Goal: Task Accomplishment & Management: Use online tool/utility

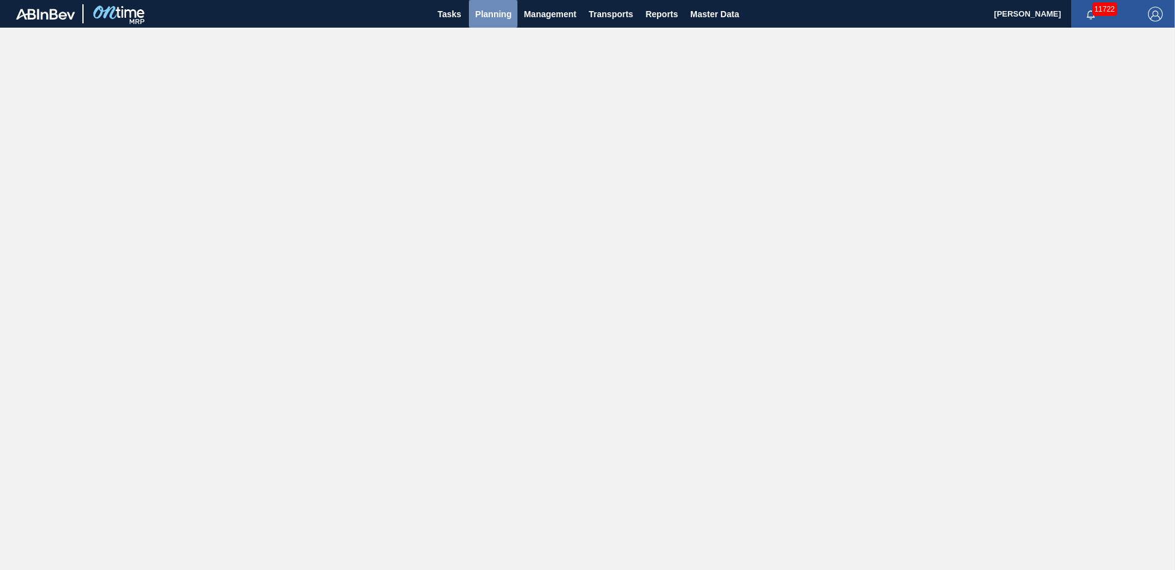
click at [502, 14] on span "Planning" at bounding box center [493, 14] width 36 height 15
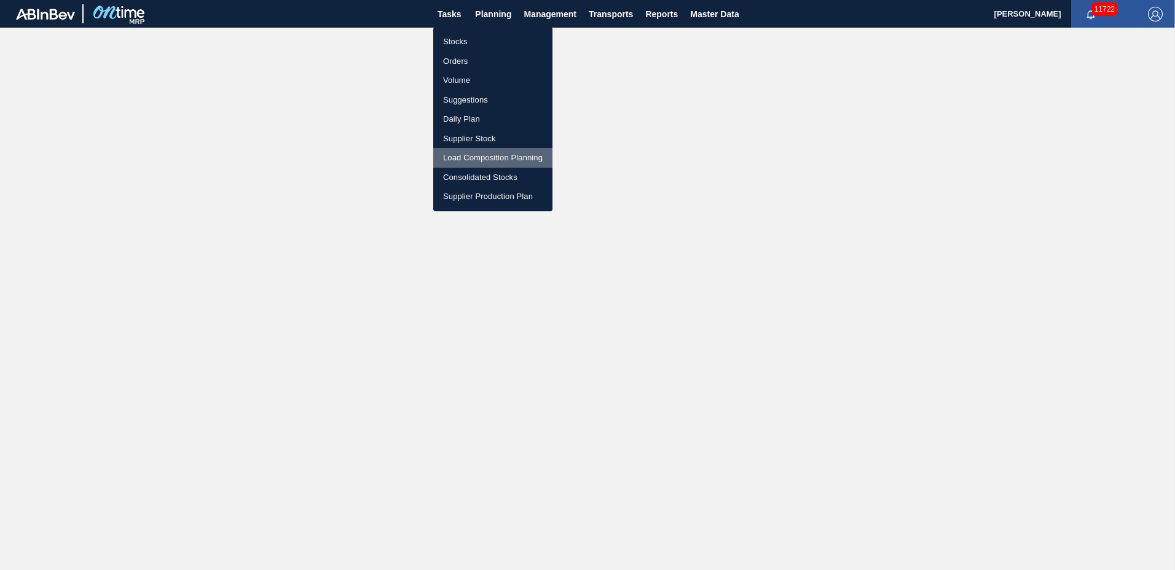
click at [453, 158] on li "Load Composition Planning" at bounding box center [492, 158] width 119 height 20
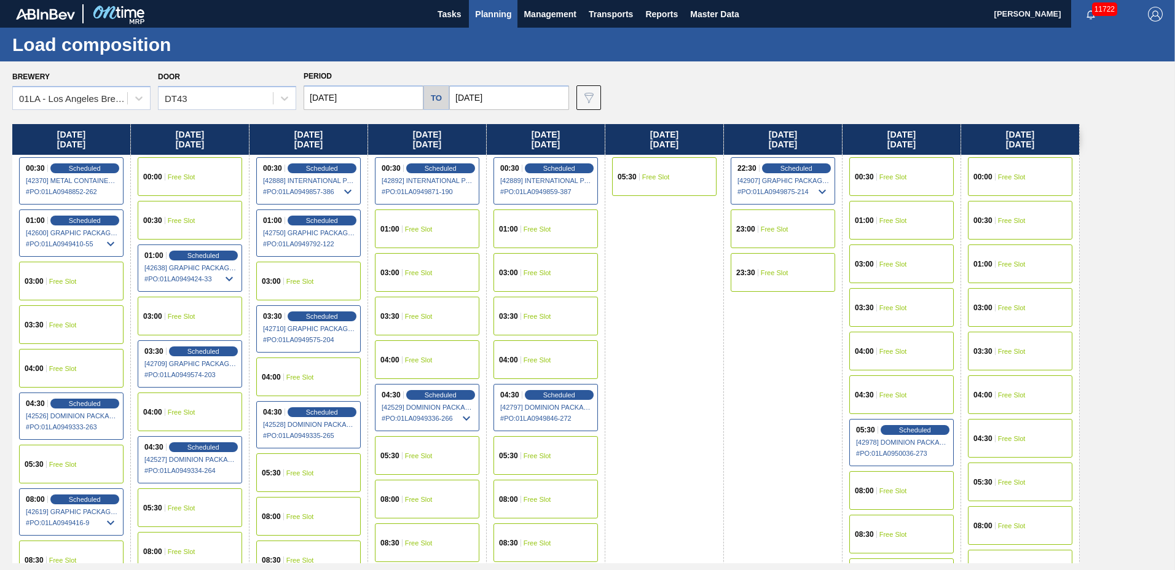
click at [328, 406] on div "04:30 Scheduled [42528] DOMINION PACKAGING, INC. - 0008325026 # PO : 01LA094933…" at bounding box center [308, 424] width 104 height 47
click at [324, 410] on span "Scheduled" at bounding box center [321, 412] width 35 height 8
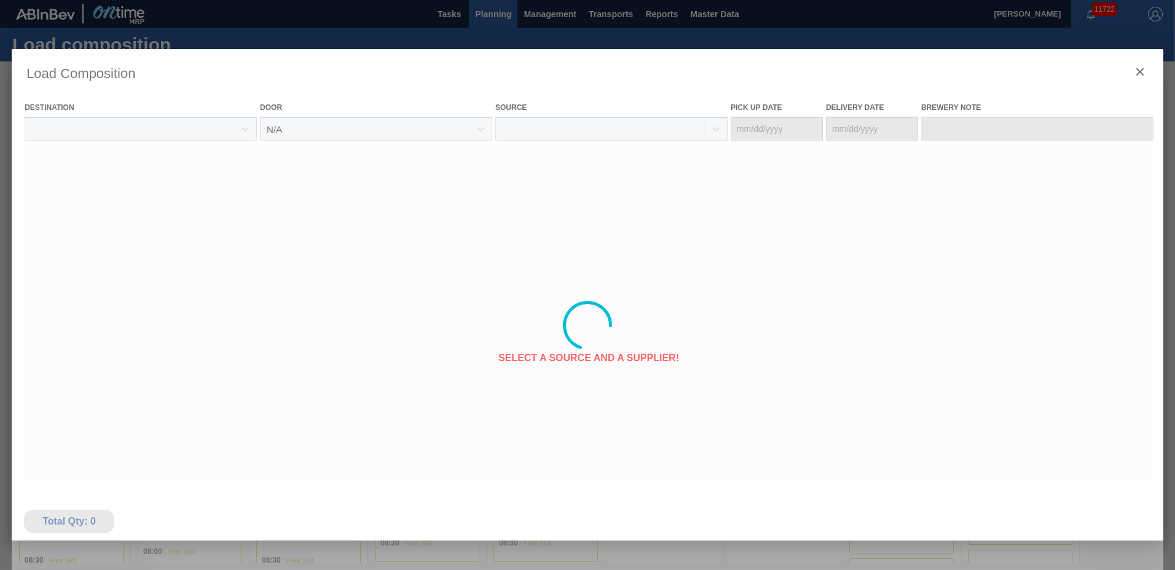
type Date "[DATE]"
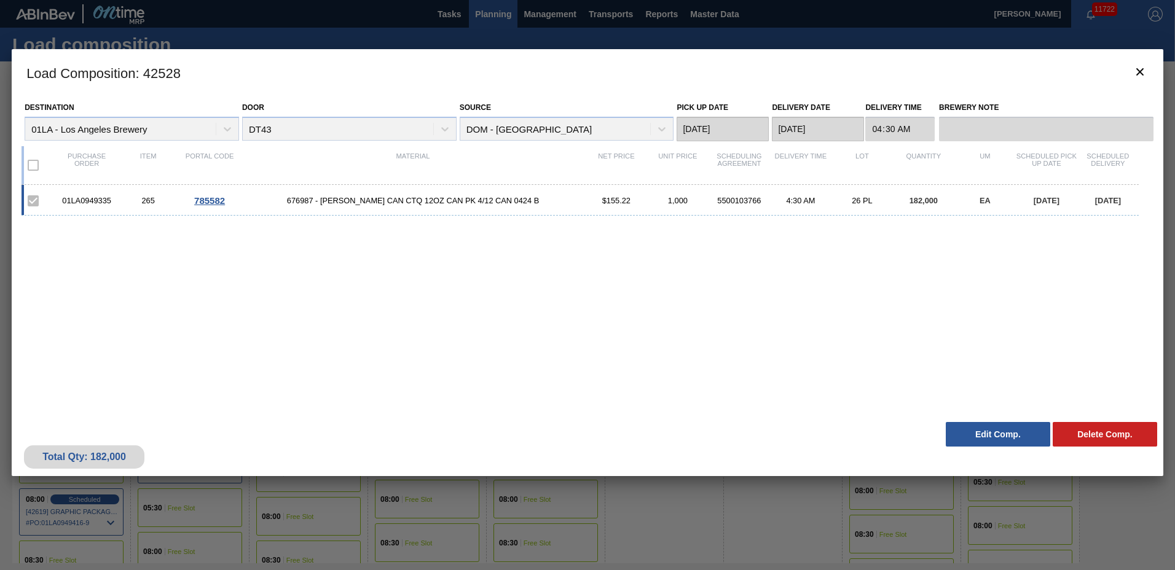
click at [991, 432] on button "Edit Comp." at bounding box center [998, 434] width 104 height 25
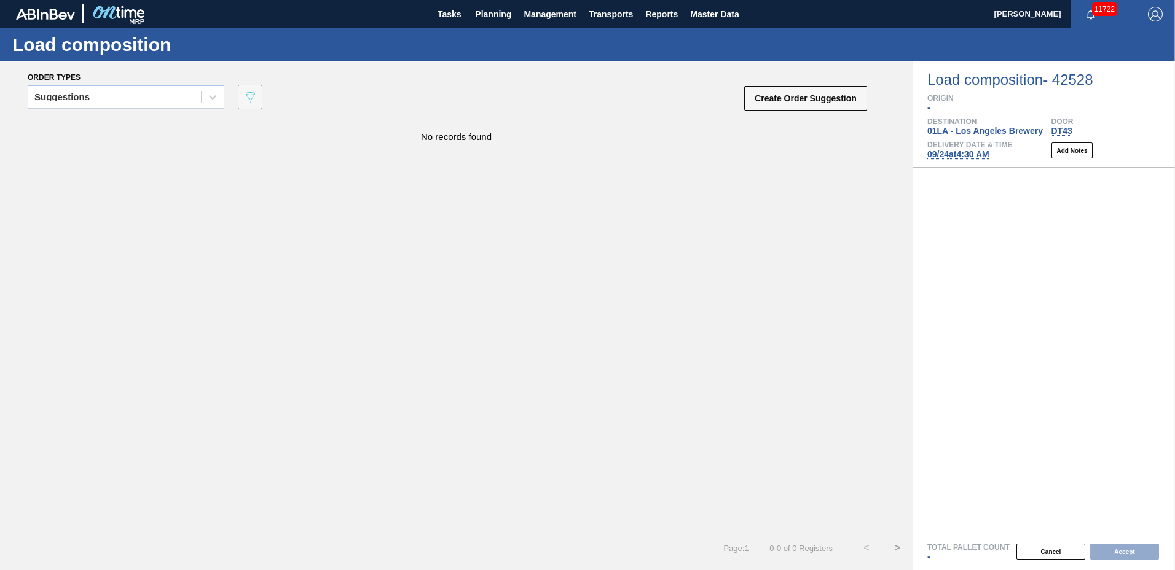
click at [970, 154] on span "[DATE] 4:30 AM" at bounding box center [958, 154] width 62 height 10
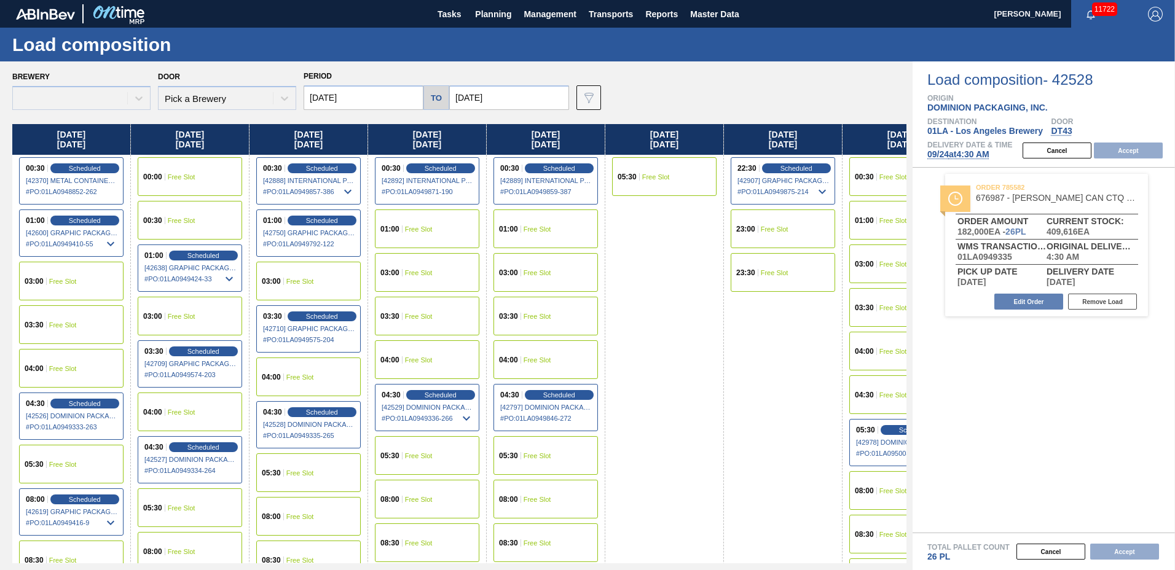
type input "[DATE]"
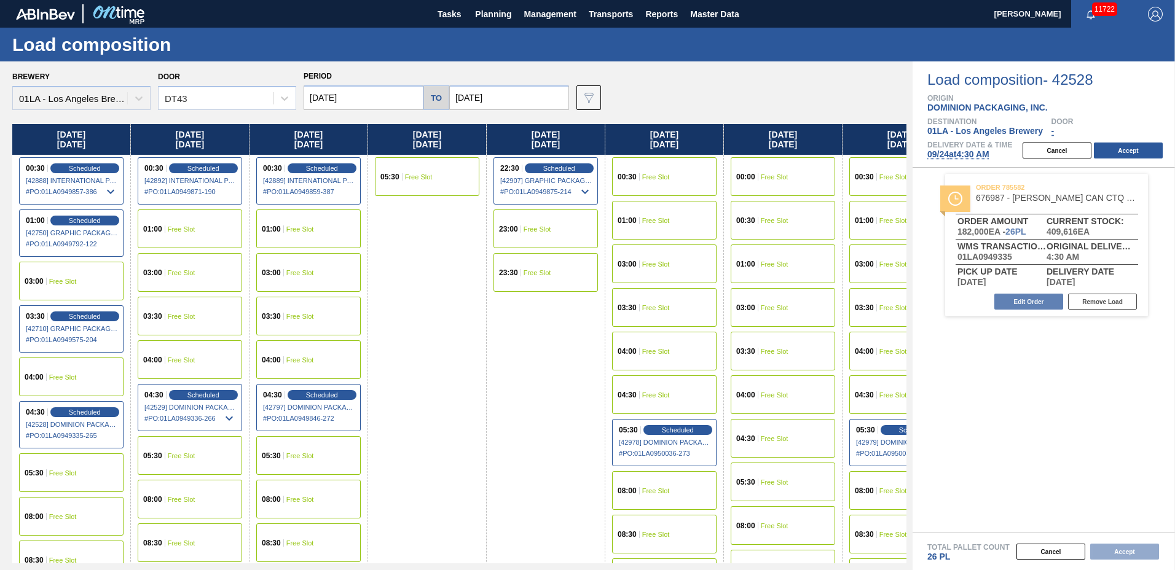
click at [359, 95] on input "[DATE]" at bounding box center [364, 97] width 120 height 25
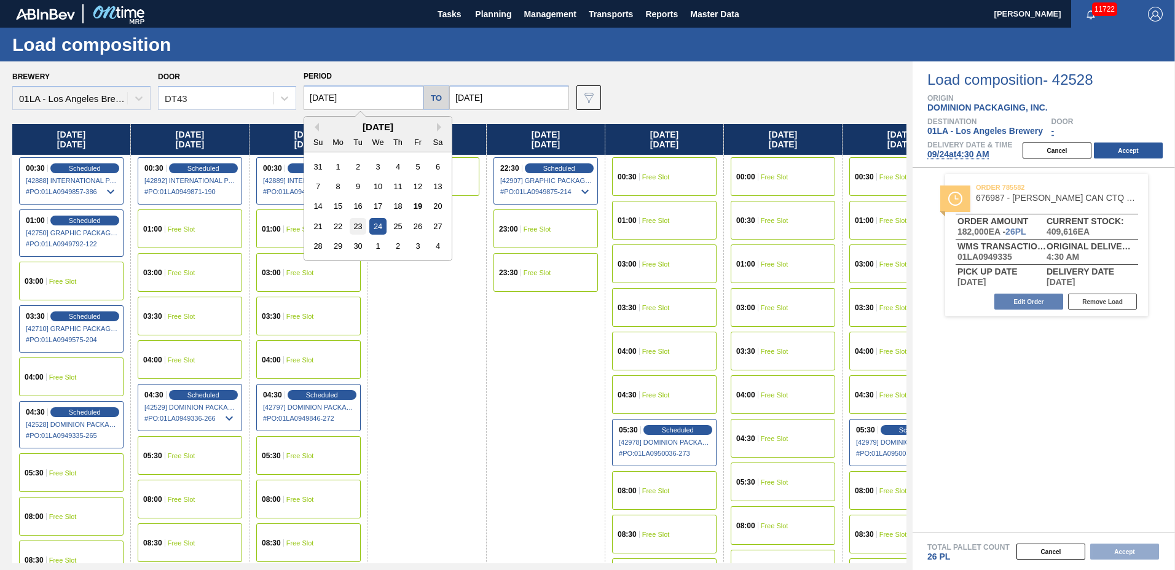
click at [364, 229] on div "23" at bounding box center [358, 226] width 17 height 17
type input "[DATE]"
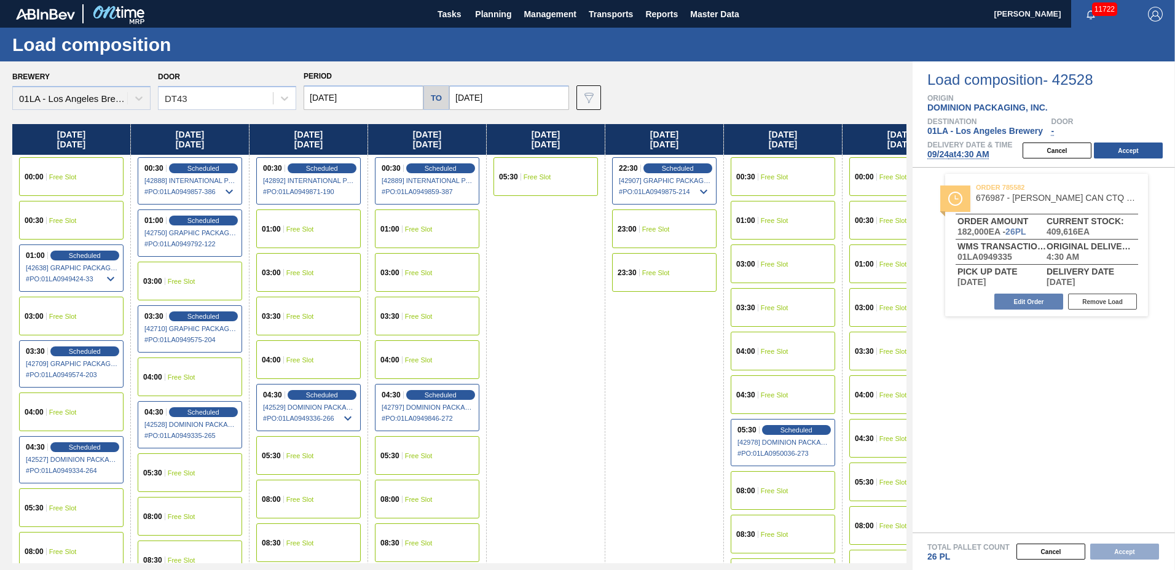
scroll to position [942, 0]
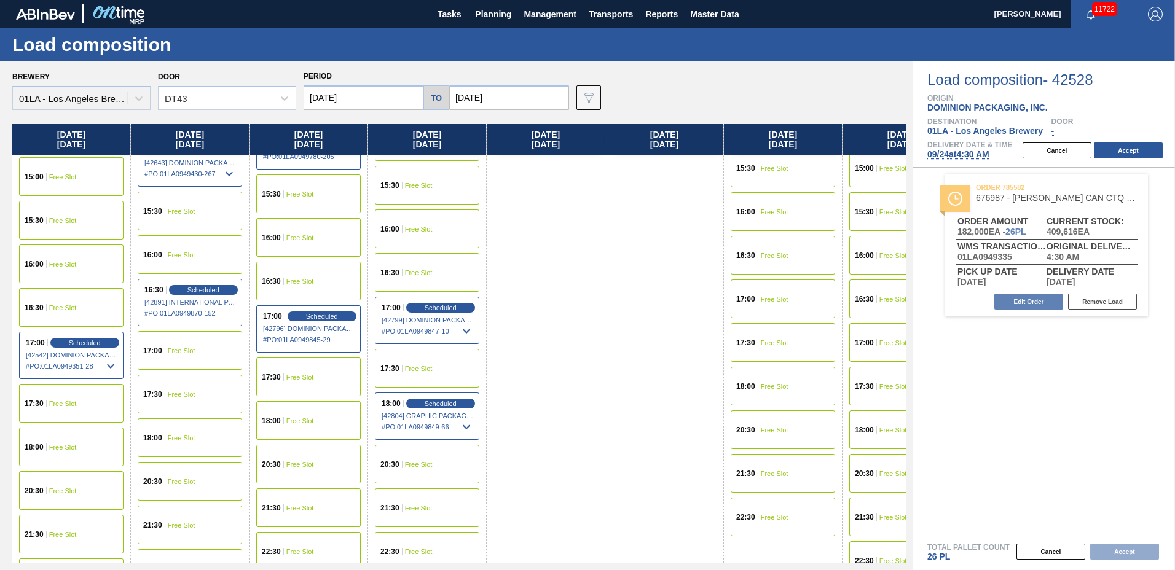
click at [88, 226] on div "15:30 Free Slot" at bounding box center [71, 220] width 104 height 39
click at [64, 265] on span "Free Slot" at bounding box center [63, 264] width 28 height 7
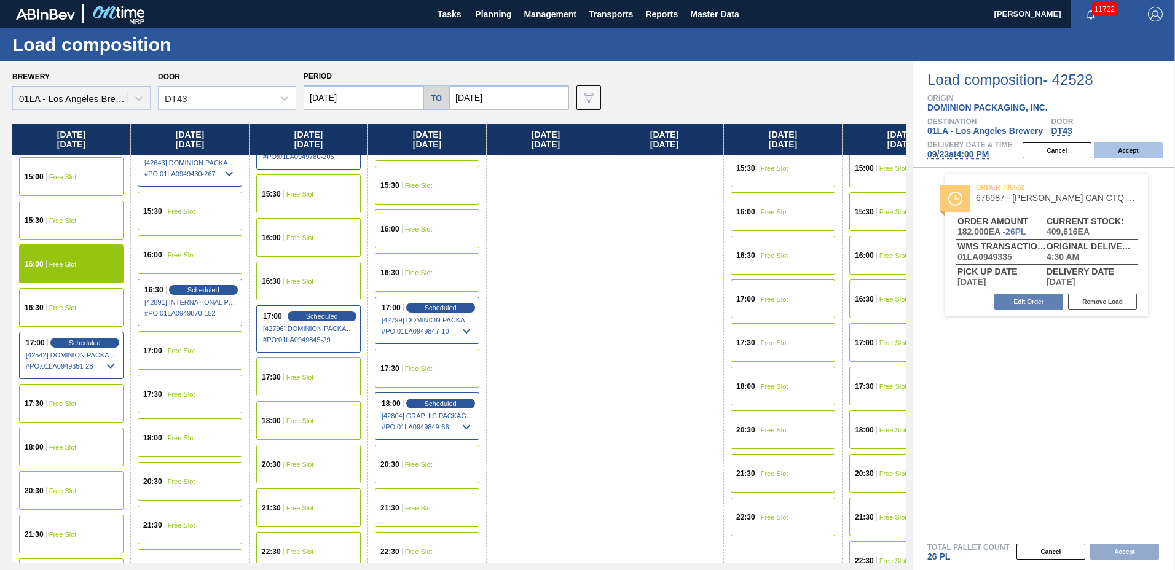
click at [1120, 151] on button "Accept" at bounding box center [1128, 151] width 69 height 16
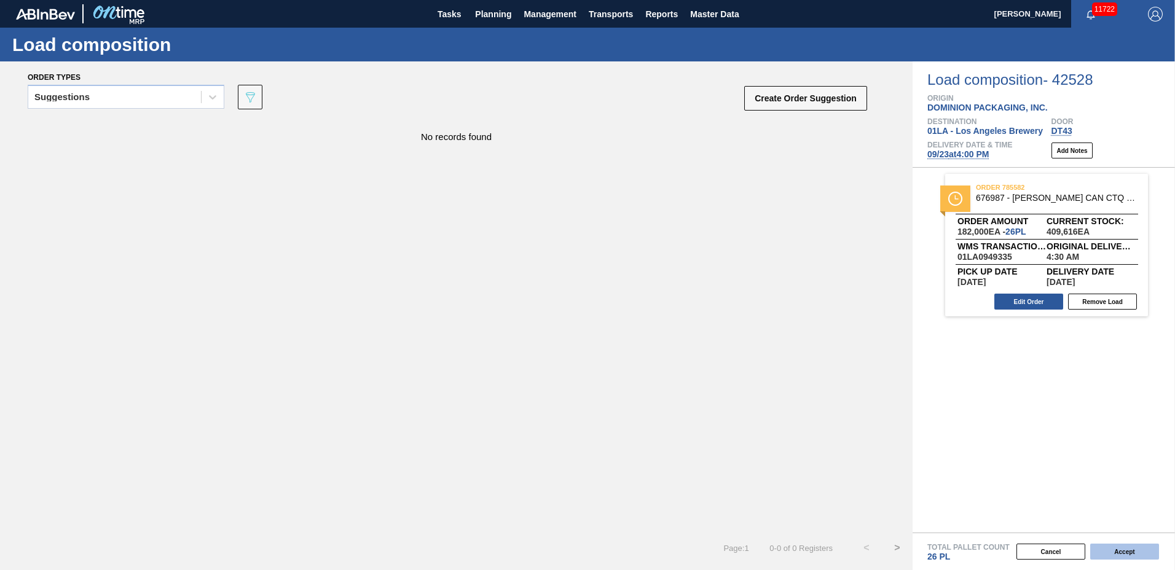
click at [1132, 552] on button "Accept" at bounding box center [1124, 552] width 69 height 16
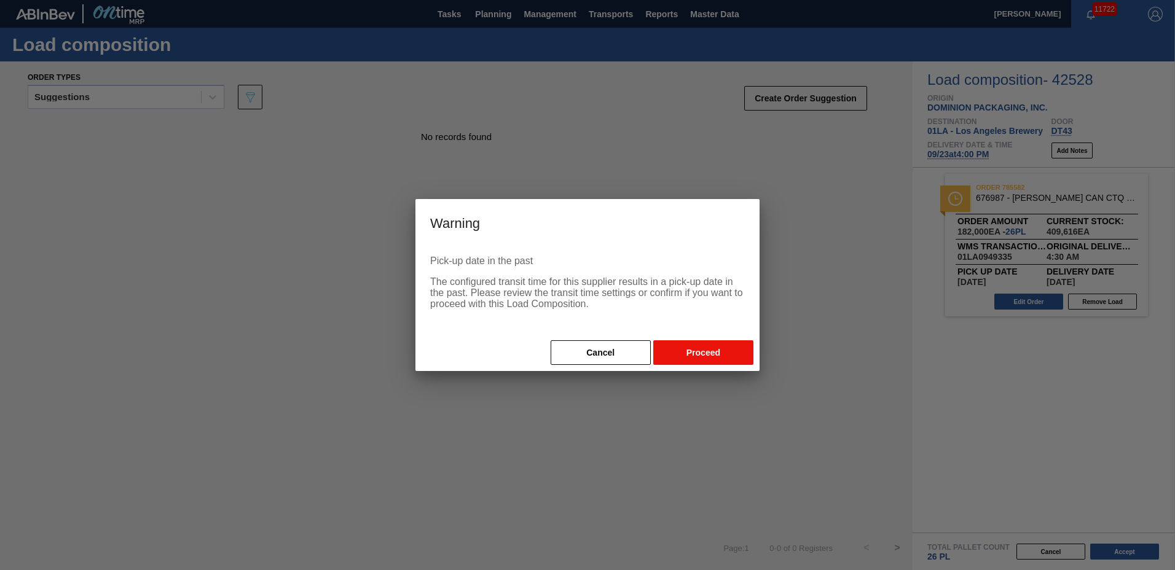
click at [731, 356] on button "Proceed" at bounding box center [703, 352] width 100 height 25
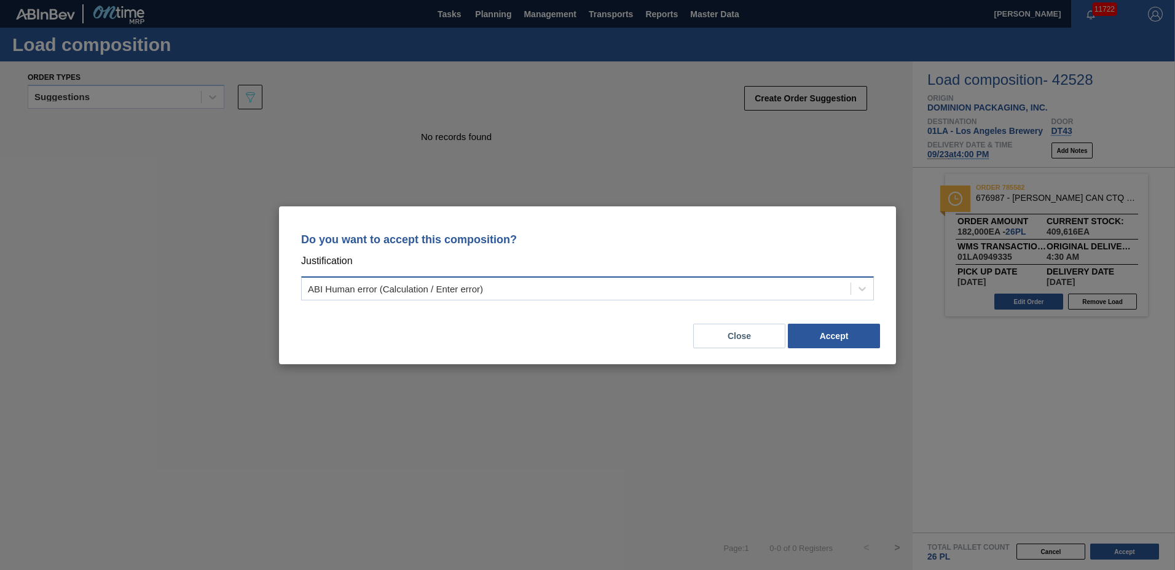
click at [554, 289] on div "ABI Human error (Calculation / Enter error)" at bounding box center [576, 289] width 549 height 18
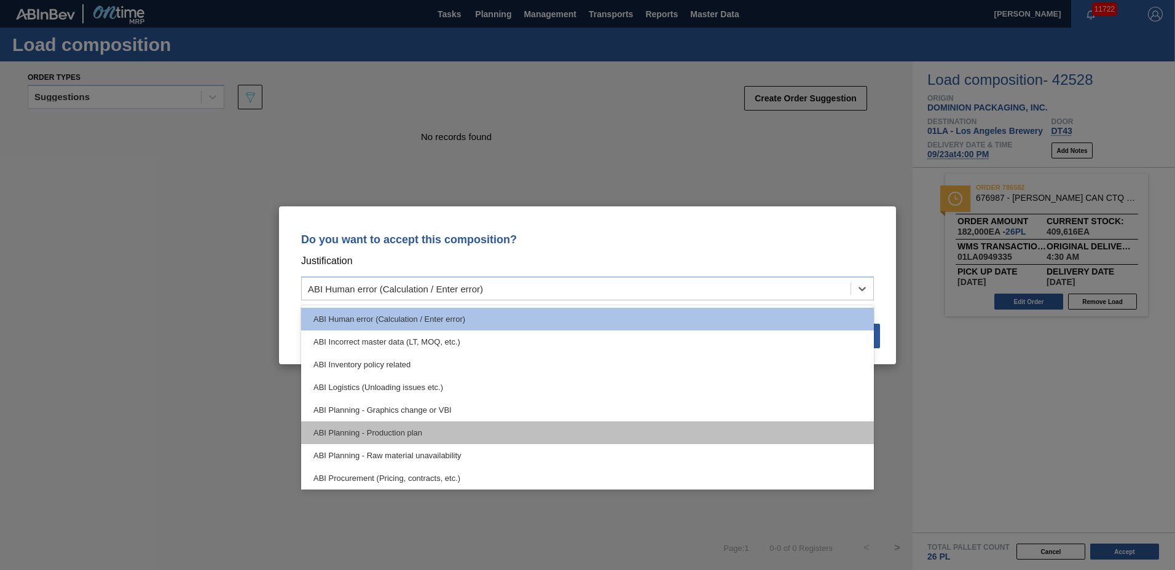
click at [436, 431] on div "ABI Planning - Production plan" at bounding box center [587, 433] width 573 height 23
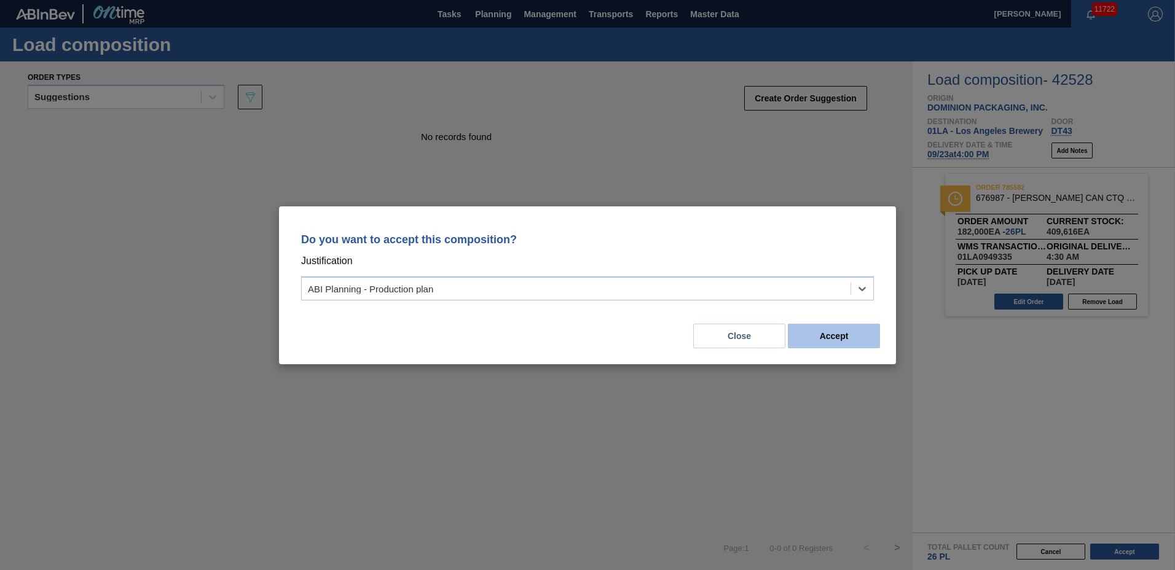
click at [831, 335] on button "Accept" at bounding box center [834, 336] width 92 height 25
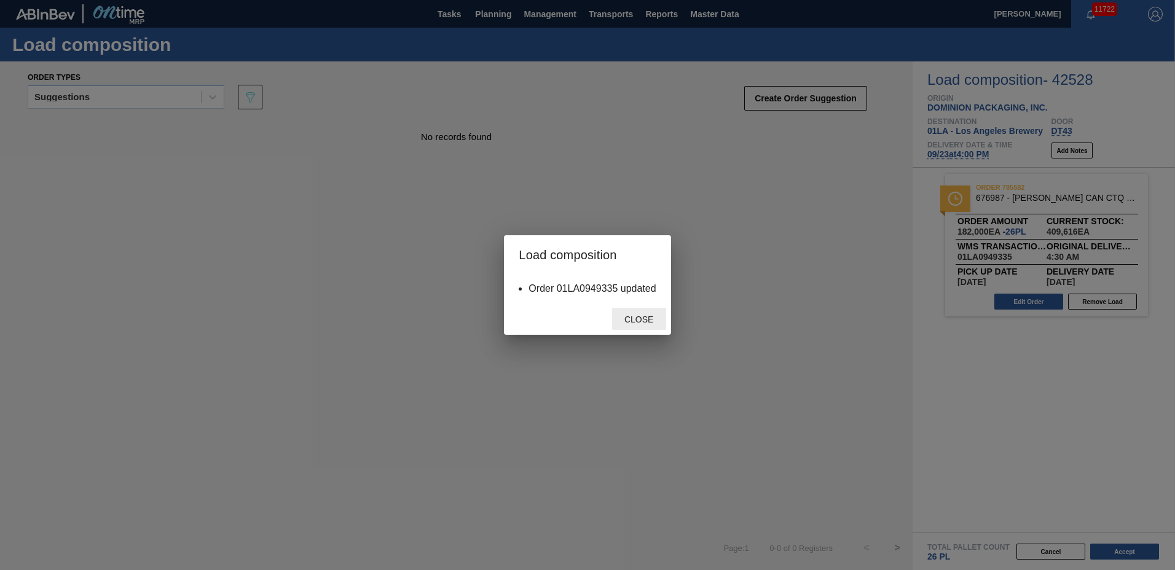
click at [635, 316] on span "Close" at bounding box center [638, 320] width 49 height 10
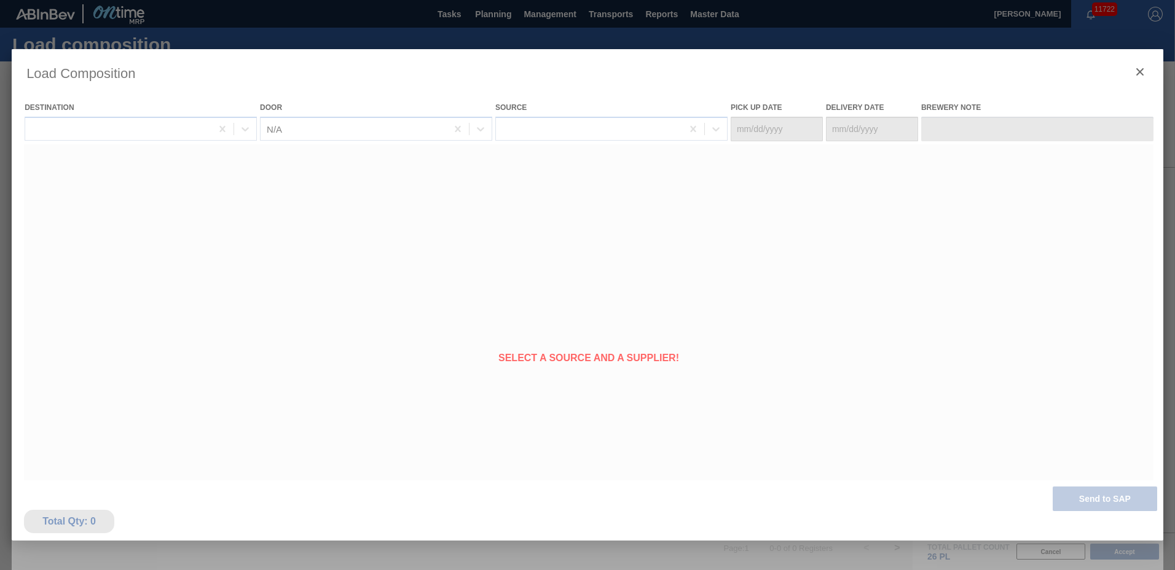
type Date "[DATE]"
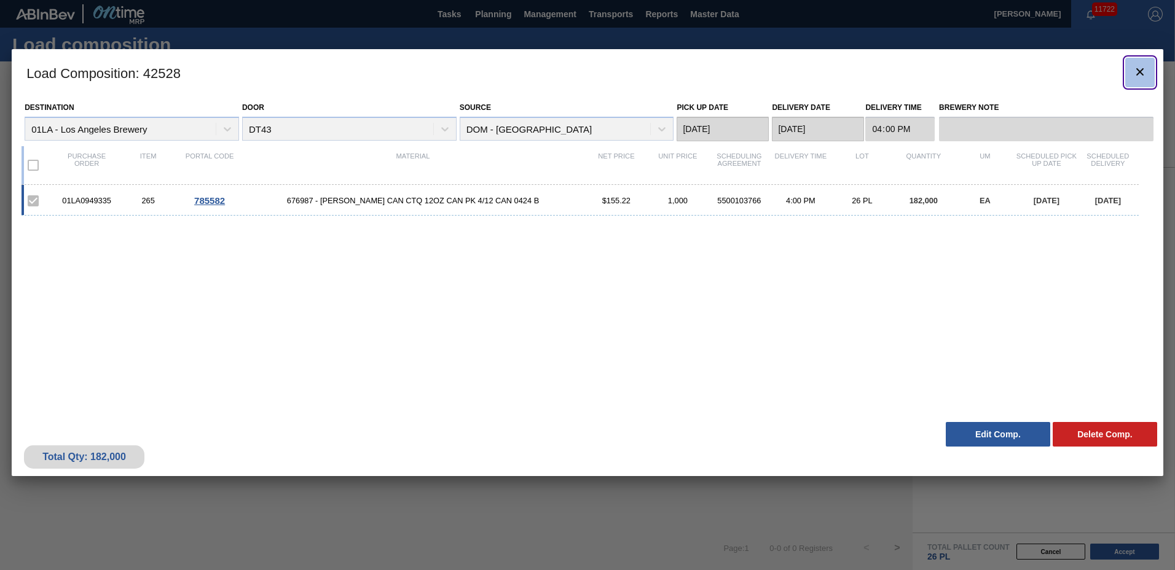
click at [1135, 69] on icon "botão de ícone" at bounding box center [1139, 72] width 15 height 15
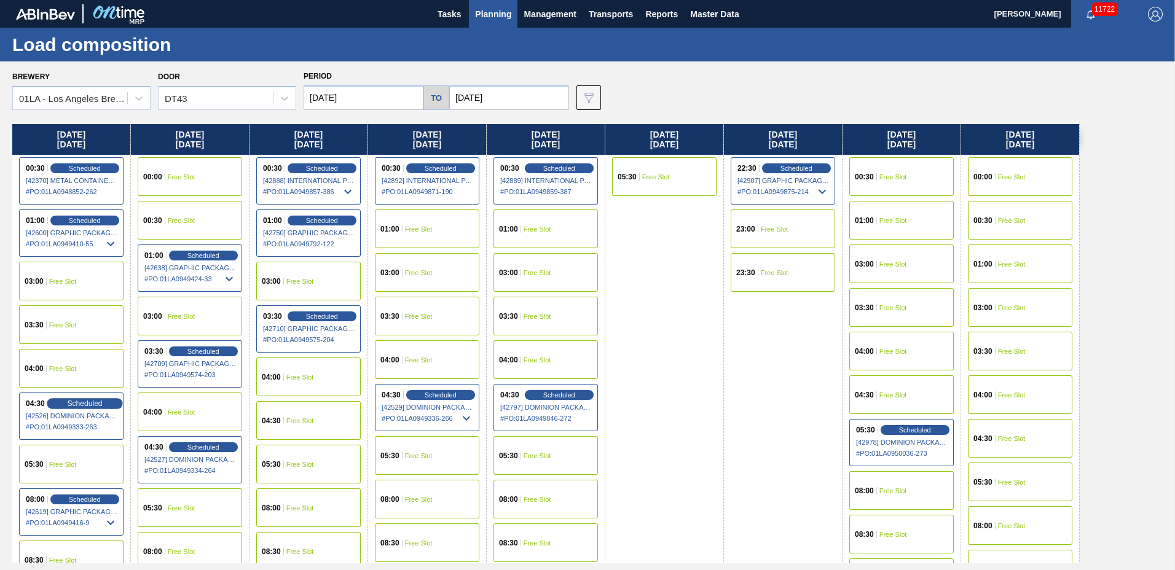
click at [90, 405] on span "Scheduled" at bounding box center [84, 403] width 35 height 8
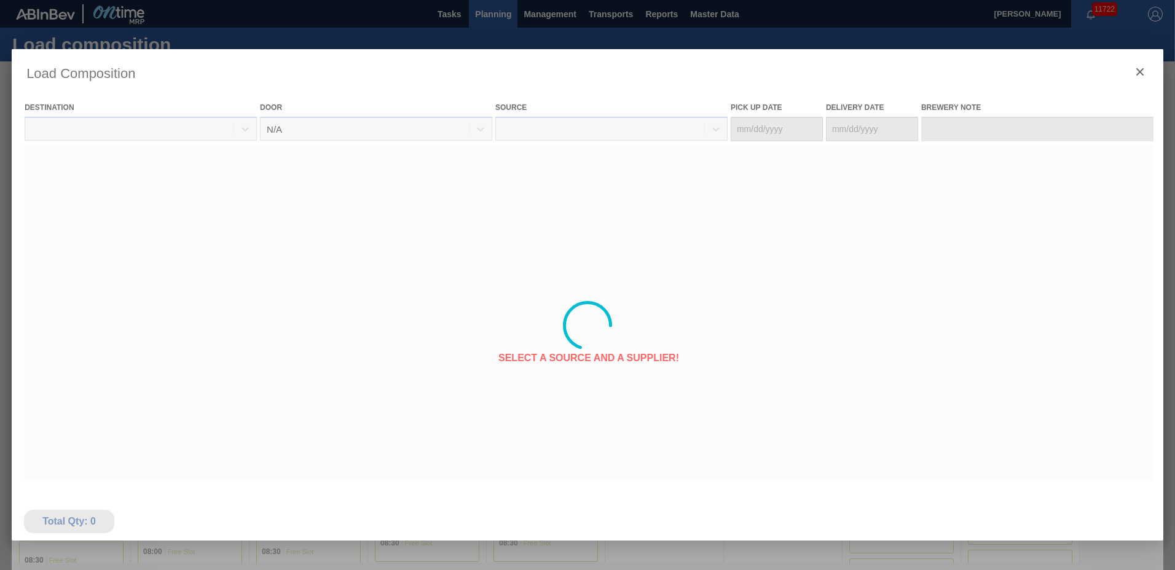
type Date "[DATE]"
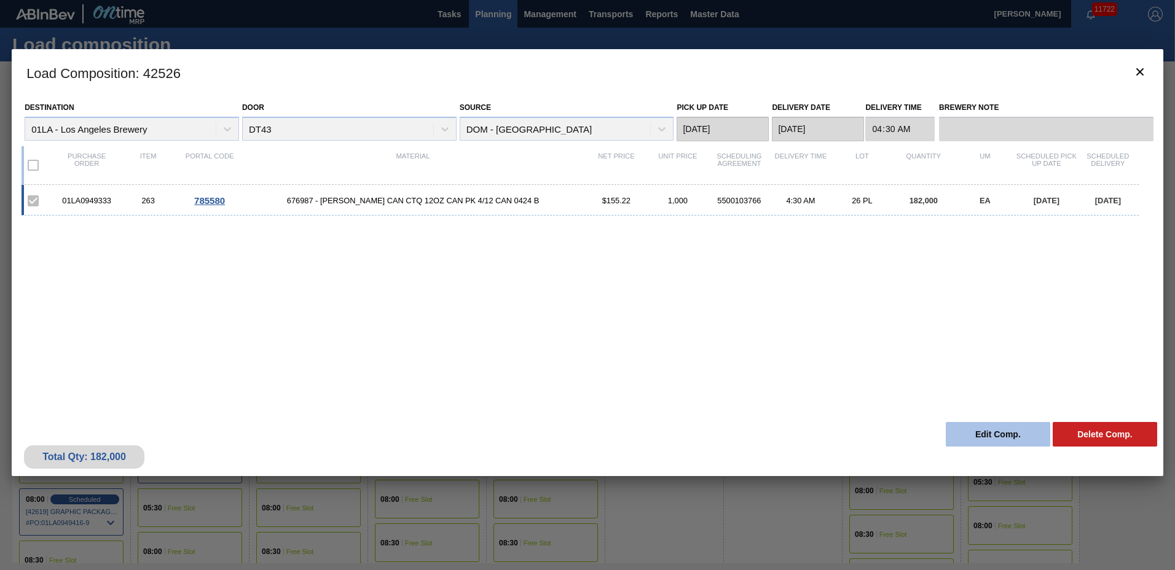
click at [998, 426] on button "Edit Comp." at bounding box center [998, 434] width 104 height 25
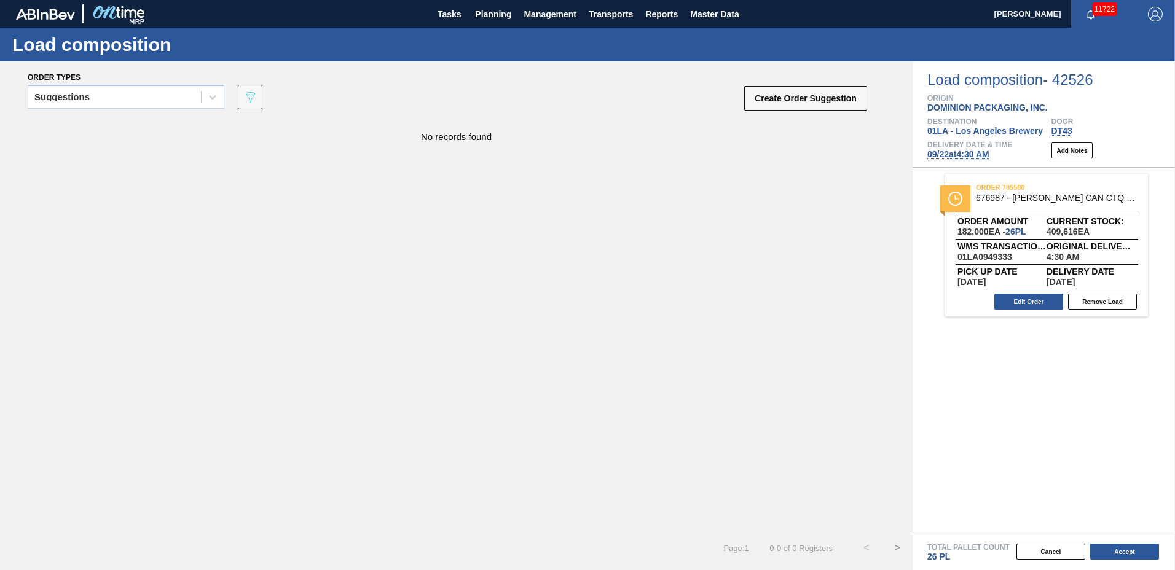
click at [959, 154] on span "[DATE] 4:30 AM" at bounding box center [958, 154] width 62 height 10
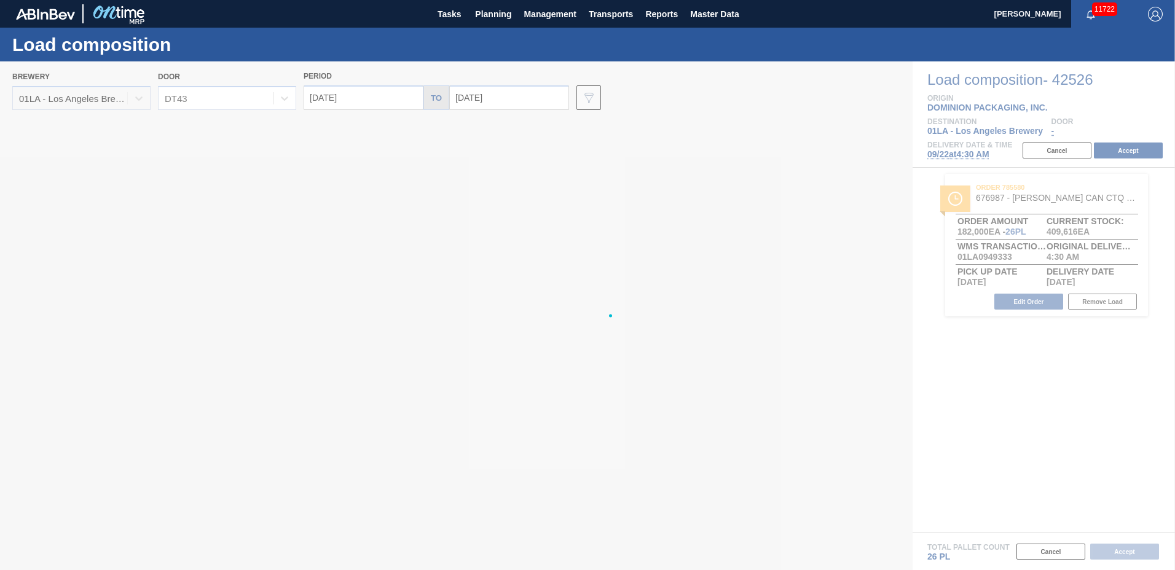
type input "[DATE]"
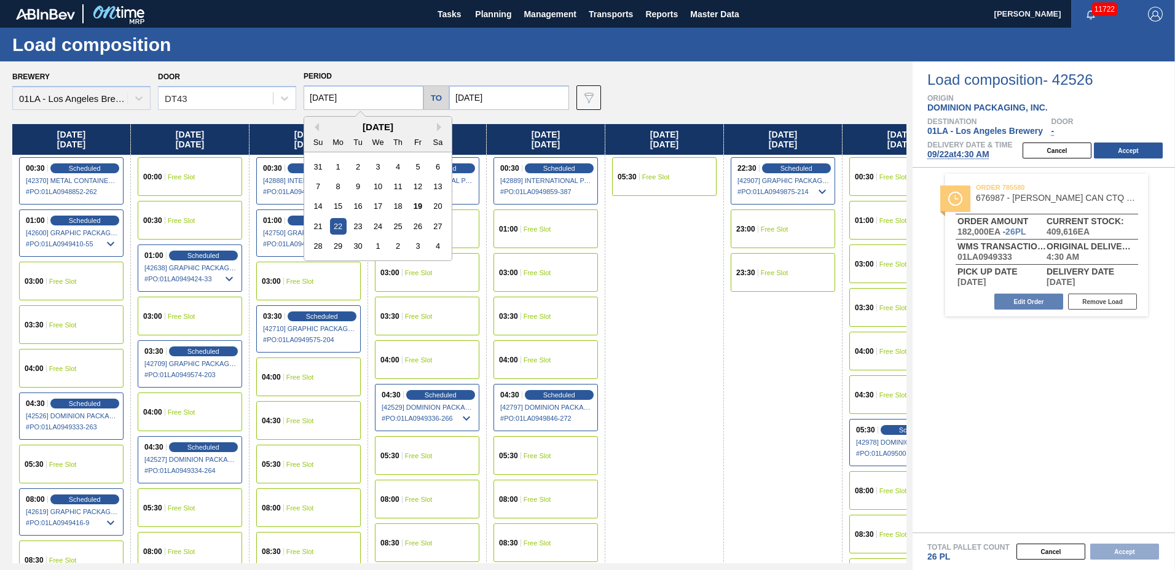
click at [333, 99] on input "[DATE]" at bounding box center [364, 97] width 120 height 25
click at [414, 208] on div "19" at bounding box center [417, 206] width 17 height 17
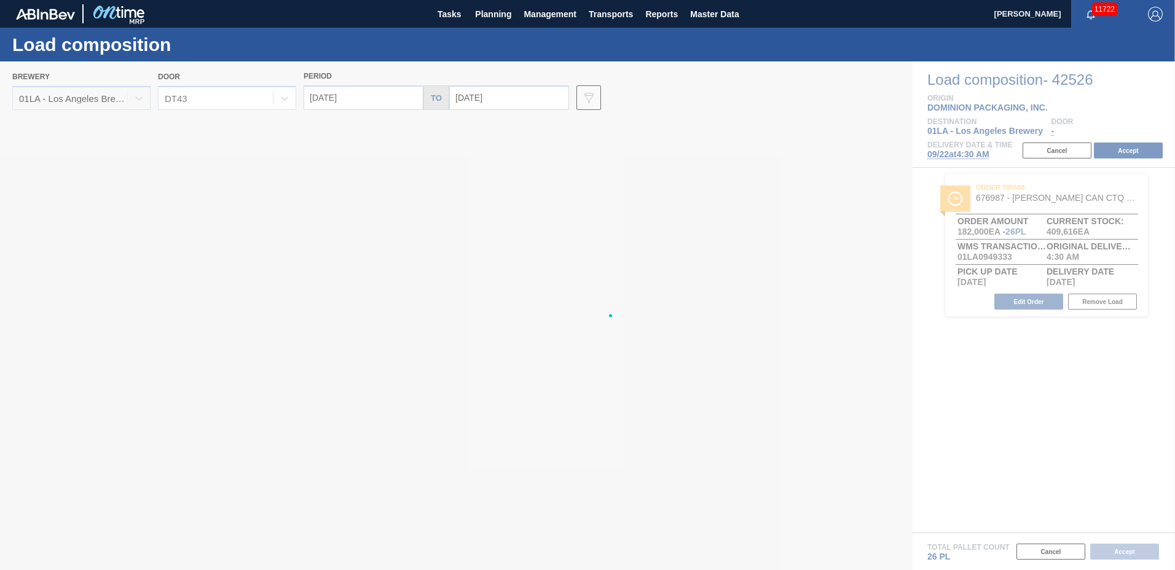
type input "[DATE]"
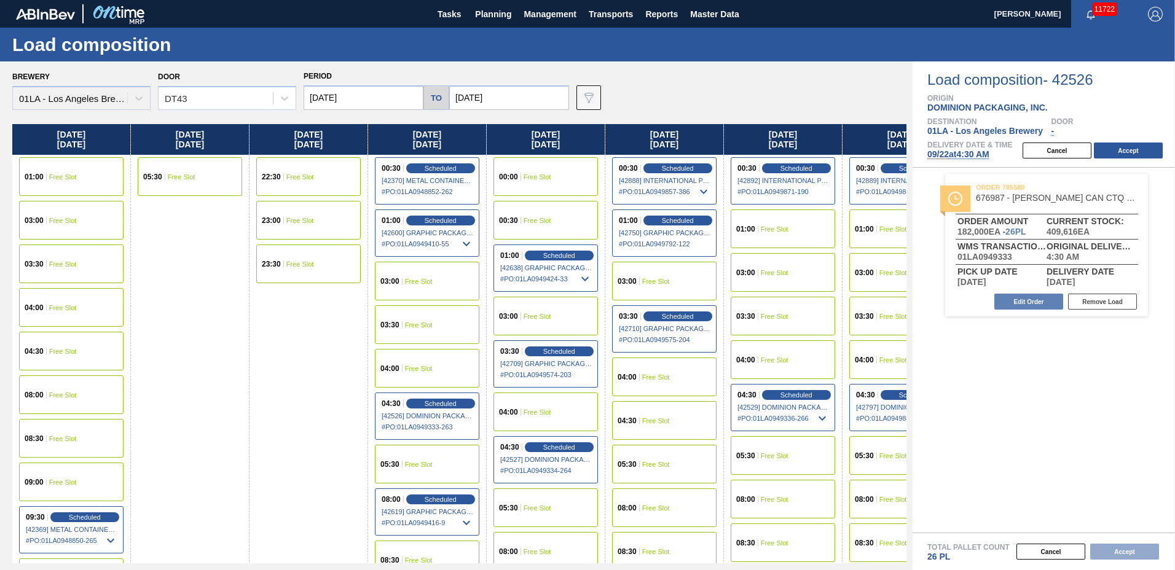
scroll to position [987, 0]
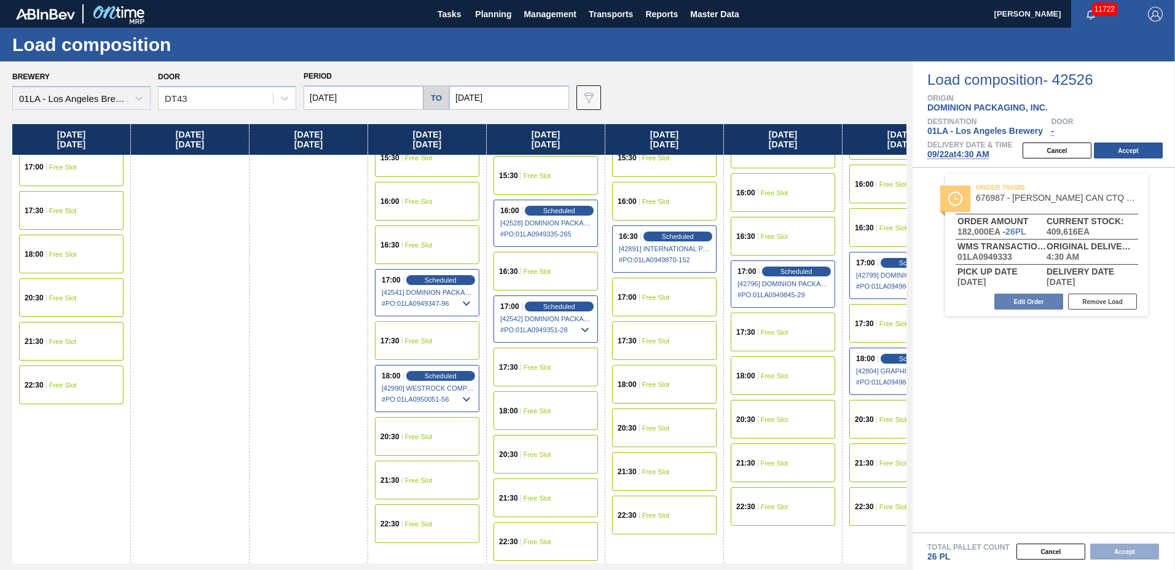
click at [67, 175] on div "17:00 Free Slot" at bounding box center [71, 166] width 104 height 39
click at [1113, 148] on button "Accept" at bounding box center [1128, 151] width 69 height 16
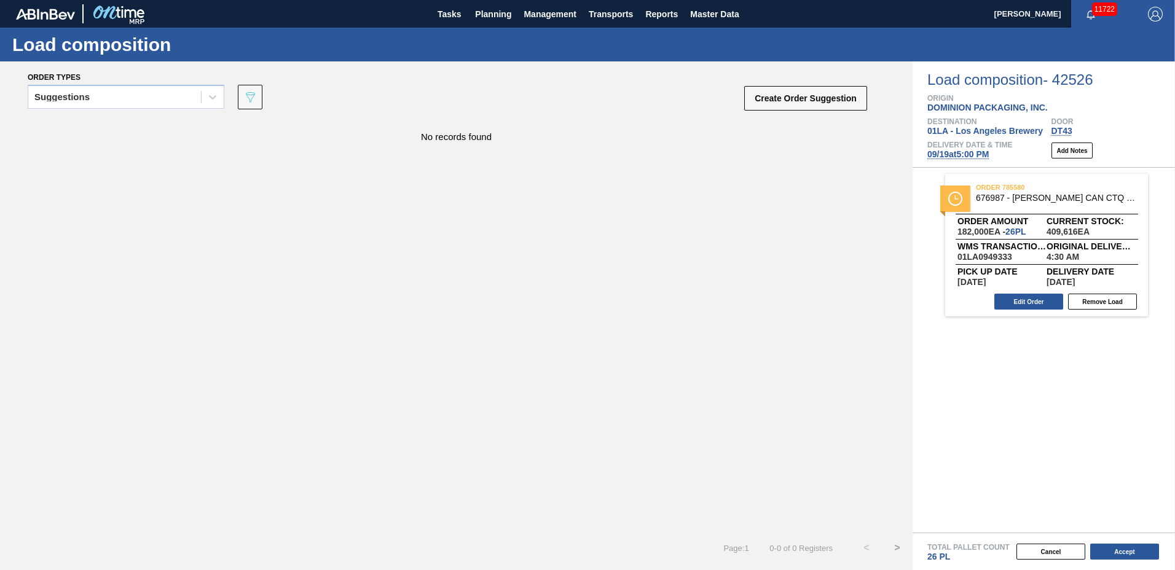
drag, startPoint x: 1124, startPoint y: 547, endPoint x: 1099, endPoint y: 549, distance: 25.8
click at [1123, 549] on button "Accept" at bounding box center [1124, 552] width 69 height 16
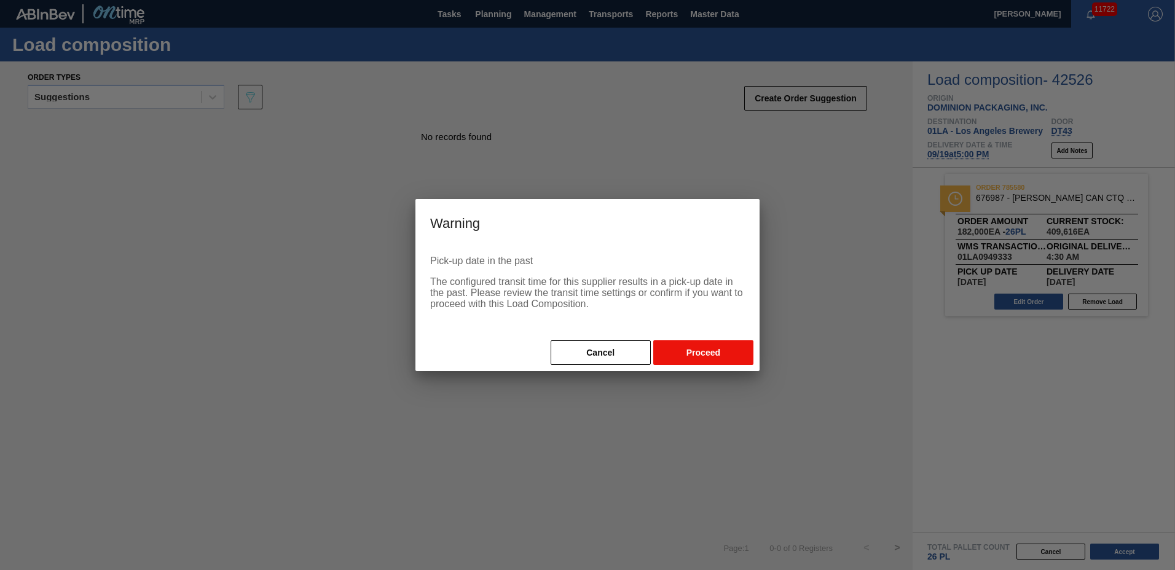
drag, startPoint x: 719, startPoint y: 348, endPoint x: 710, endPoint y: 342, distance: 11.1
click at [716, 345] on button "Proceed" at bounding box center [703, 352] width 100 height 25
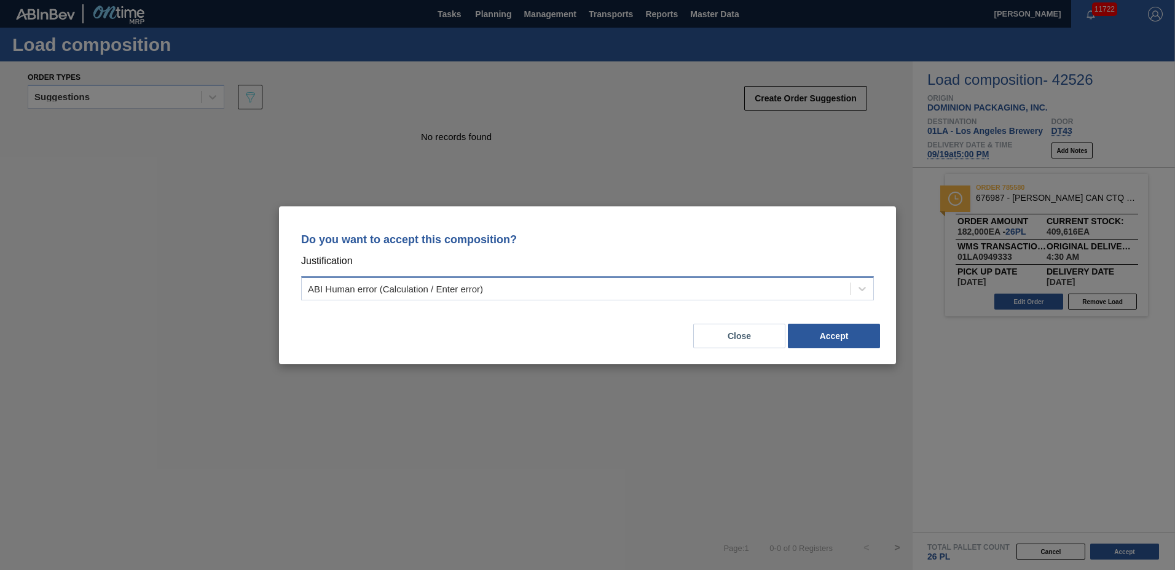
click at [517, 292] on div "ABI Human error (Calculation / Enter error)" at bounding box center [576, 289] width 549 height 18
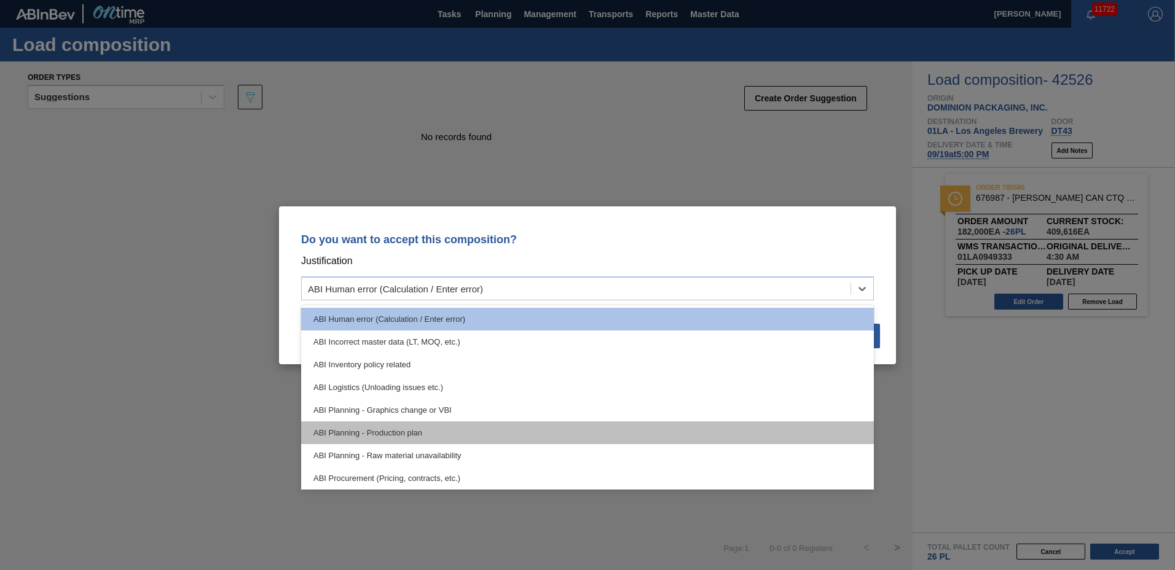
click at [427, 428] on div "ABI Planning - Production plan" at bounding box center [587, 433] width 573 height 23
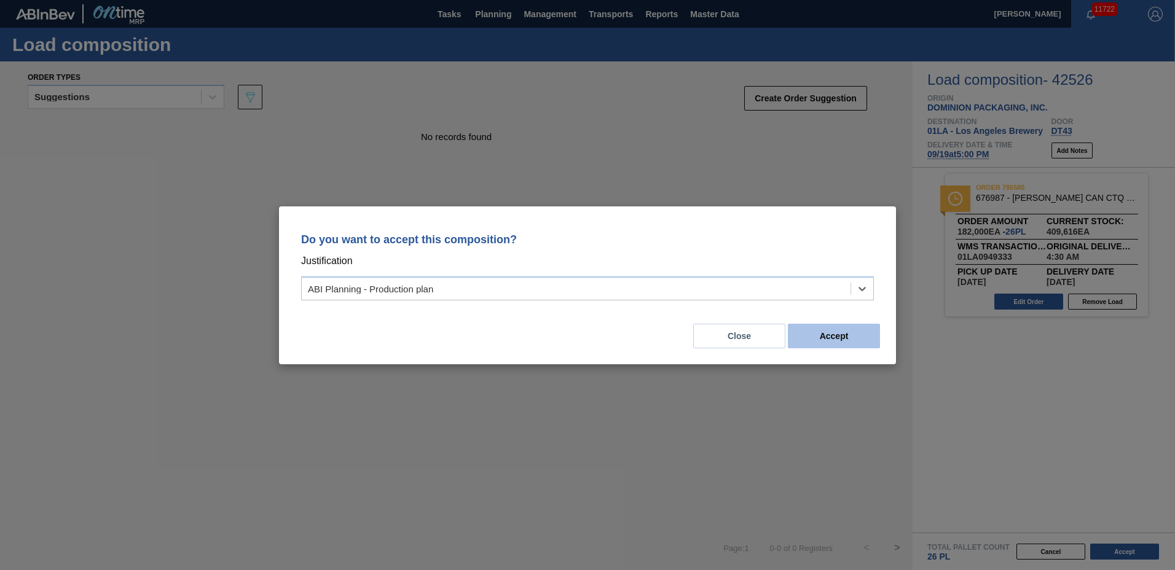
click at [829, 331] on button "Accept" at bounding box center [834, 336] width 92 height 25
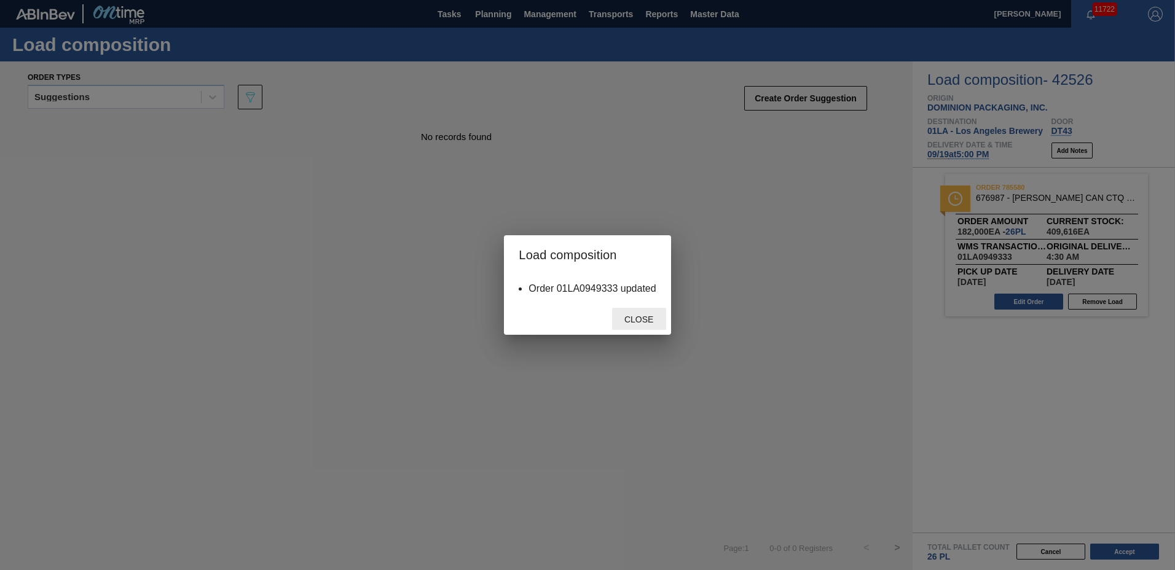
click at [632, 318] on span "Close" at bounding box center [638, 320] width 49 height 10
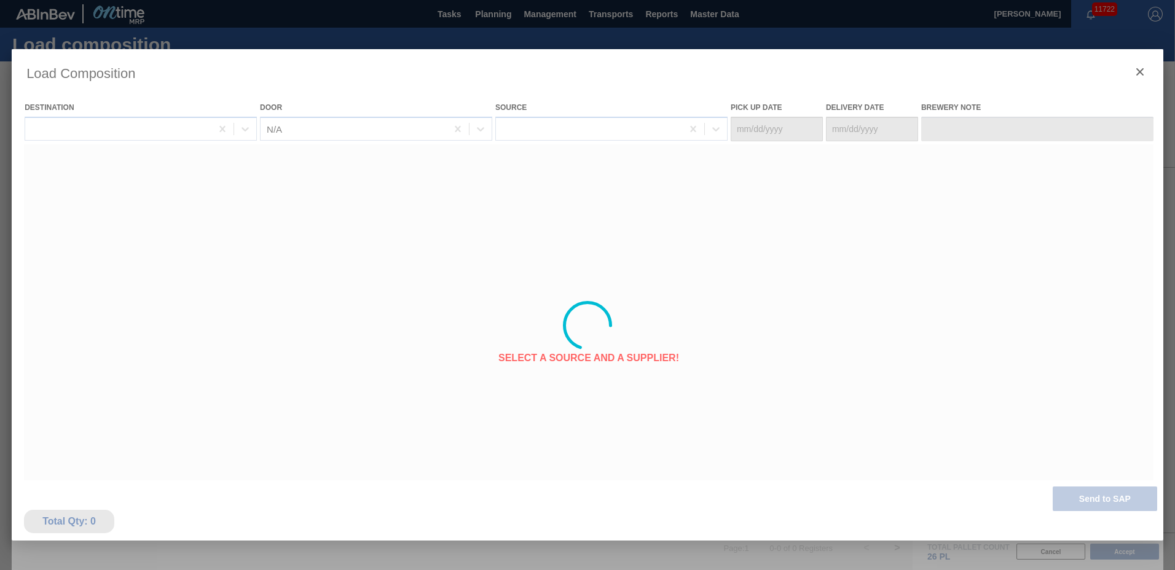
type Date "[DATE]"
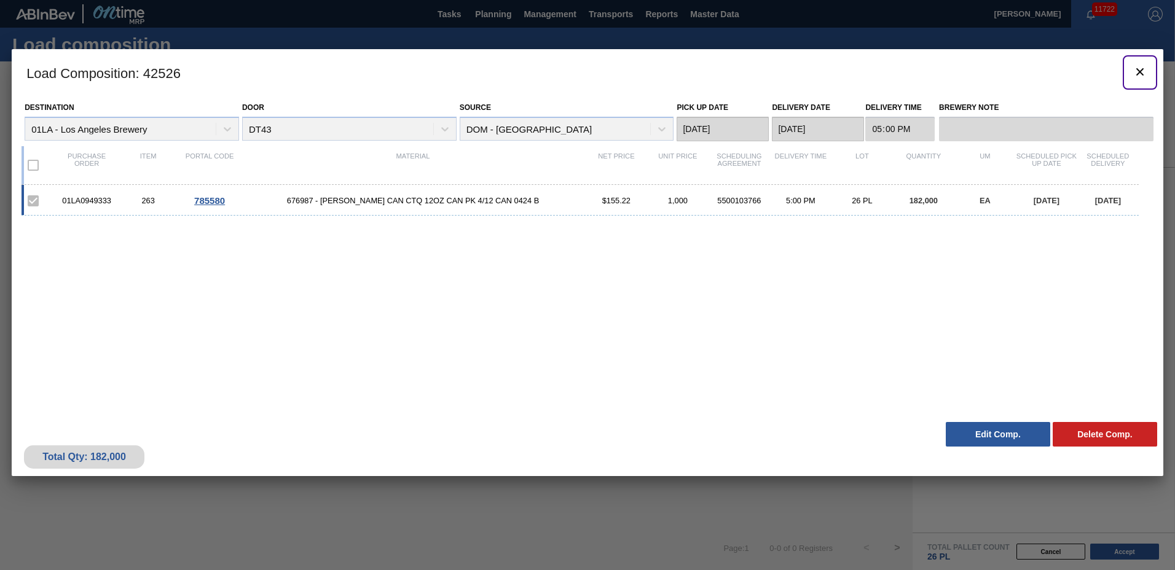
click at [1141, 71] on icon "botão de ícone" at bounding box center [1139, 71] width 7 height 7
